Goal: Task Accomplishment & Management: Manage account settings

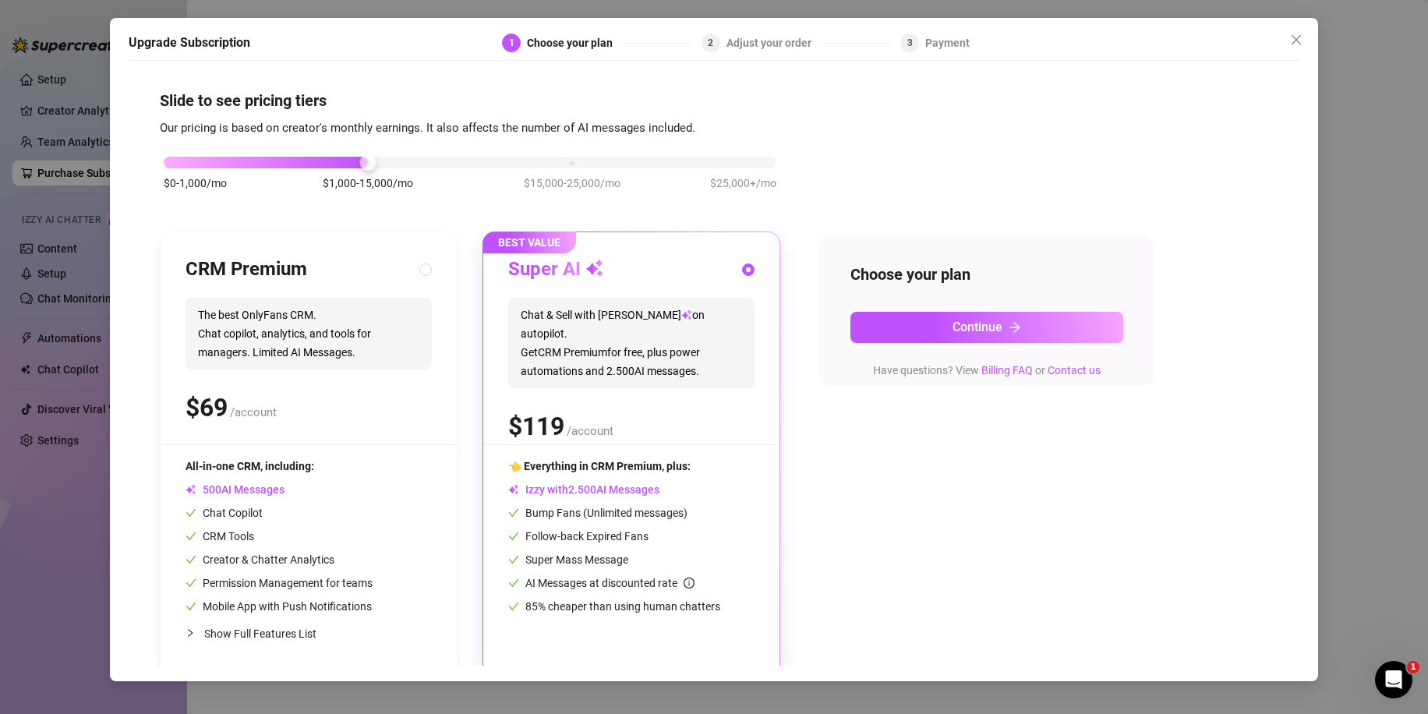
scroll to position [12, 0]
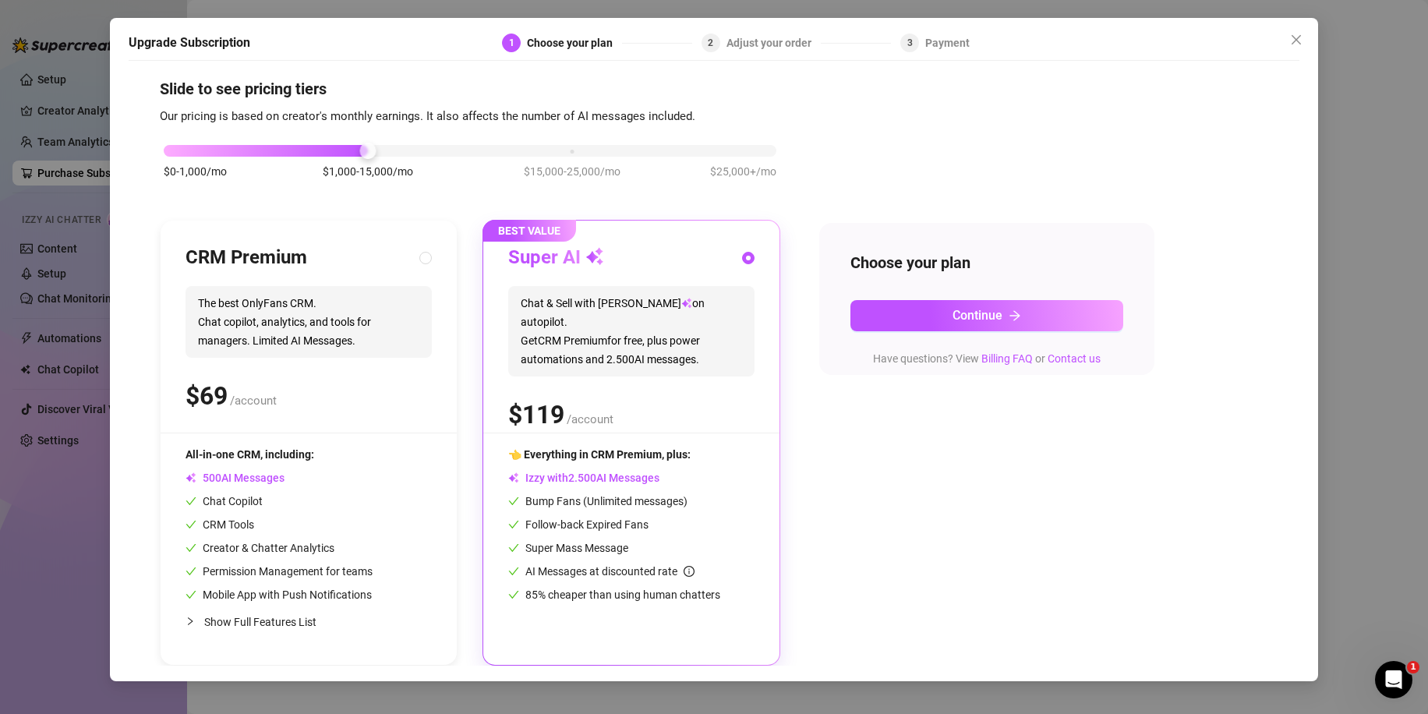
click at [1419, 269] on div "Upgrade Subscription 1 Choose your plan 2 Adjust your order 3 Payment Slide to …" at bounding box center [714, 357] width 1428 height 714
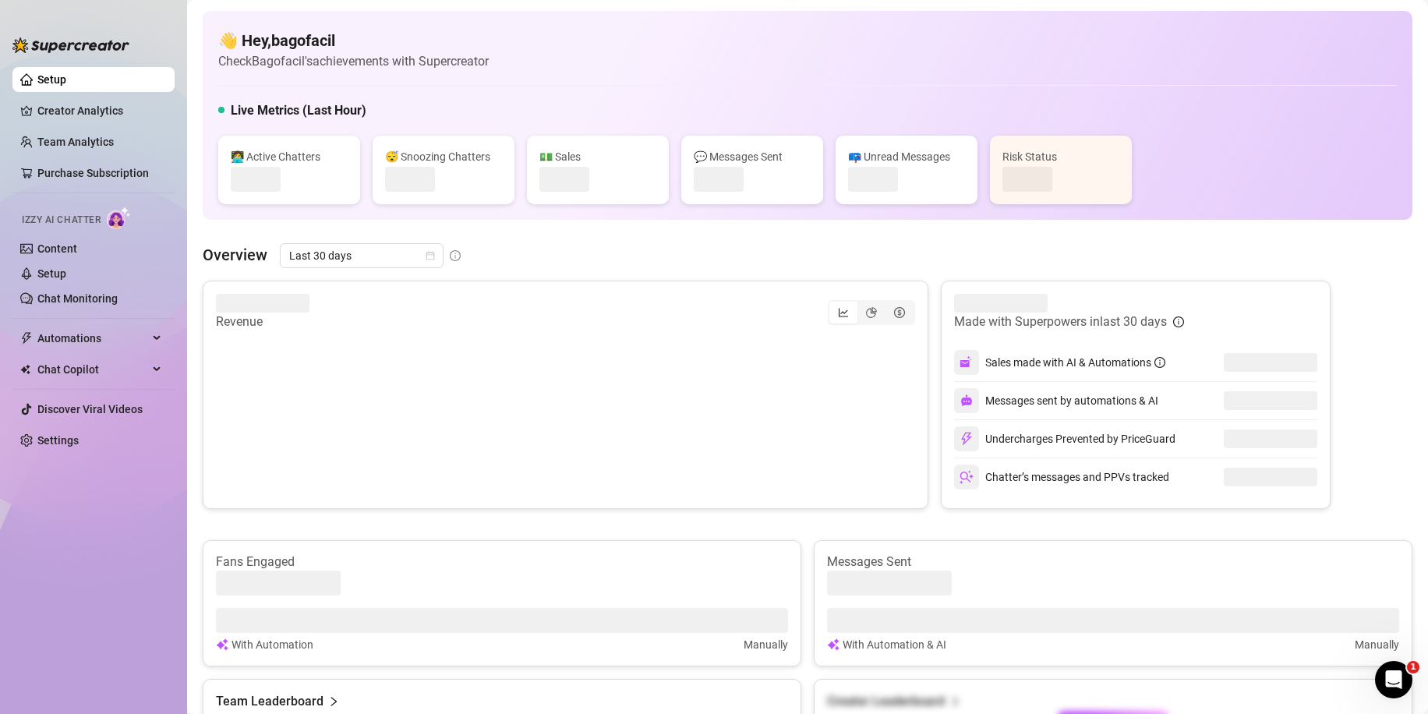
drag, startPoint x: 1419, startPoint y: 269, endPoint x: 1369, endPoint y: 247, distance: 54.5
click at [1372, 249] on div "Overview Last 30 days" at bounding box center [808, 255] width 1210 height 25
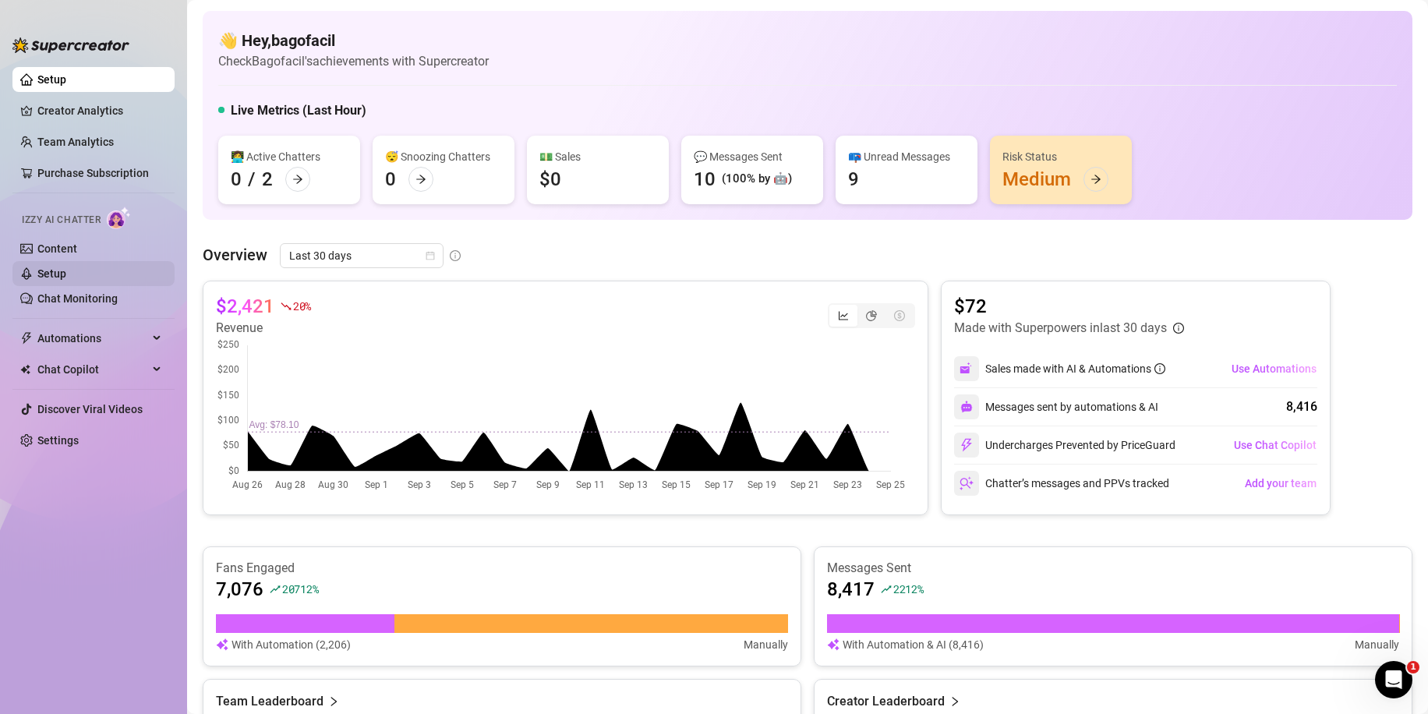
click at [65, 274] on link "Setup" at bounding box center [51, 273] width 29 height 12
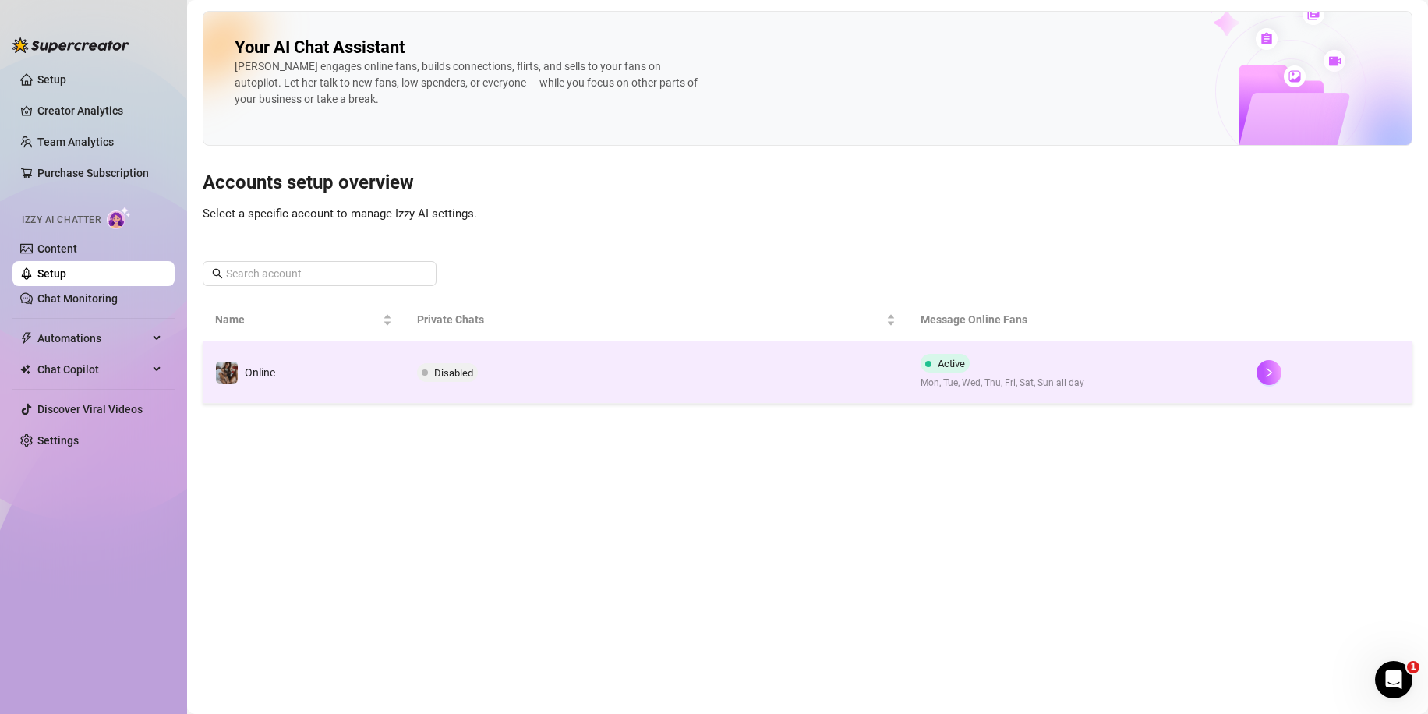
click at [458, 349] on td "Disabled" at bounding box center [657, 372] width 504 height 62
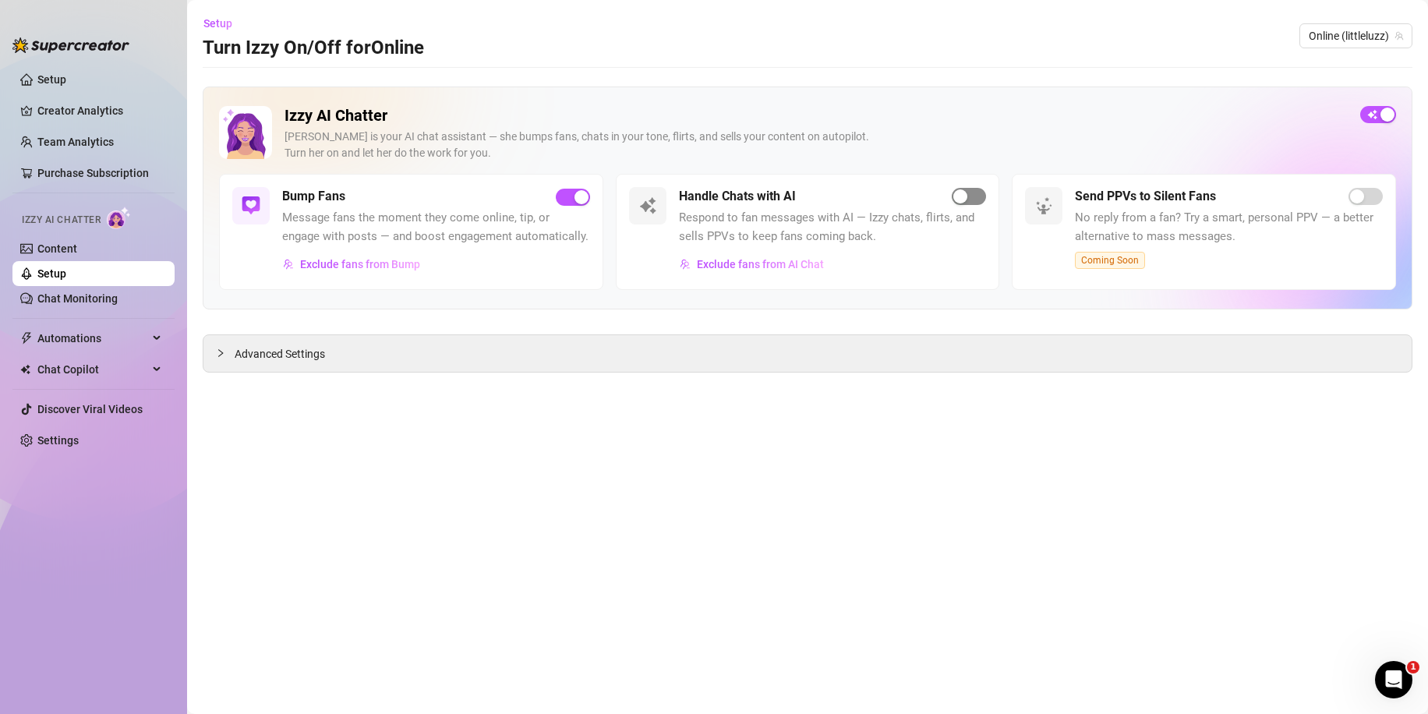
click at [962, 196] on div "button" at bounding box center [960, 196] width 14 height 14
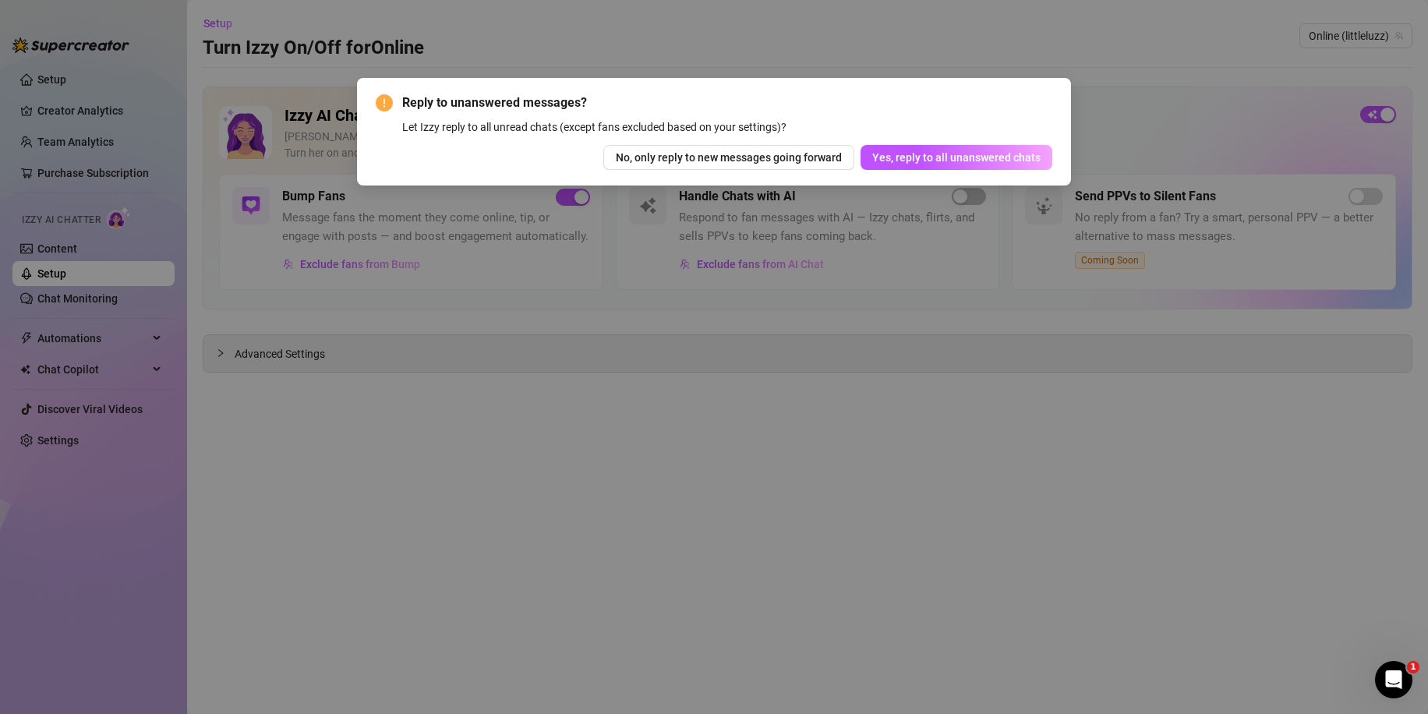
click at [934, 154] on span "Yes, reply to all unanswered chats" at bounding box center [956, 157] width 168 height 12
